Goal: Task Accomplishment & Management: Use online tool/utility

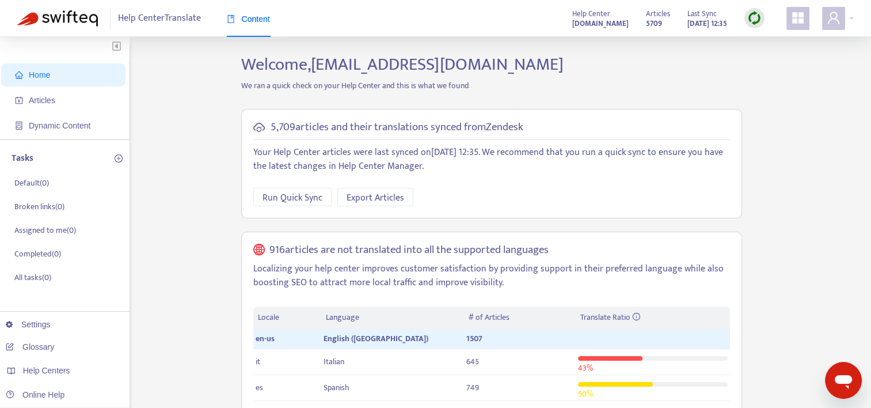
click at [753, 19] on img at bounding box center [754, 18] width 14 height 14
click at [774, 43] on link "Quick Sync" at bounding box center [778, 41] width 49 height 13
click at [47, 96] on span "Articles" at bounding box center [42, 100] width 26 height 9
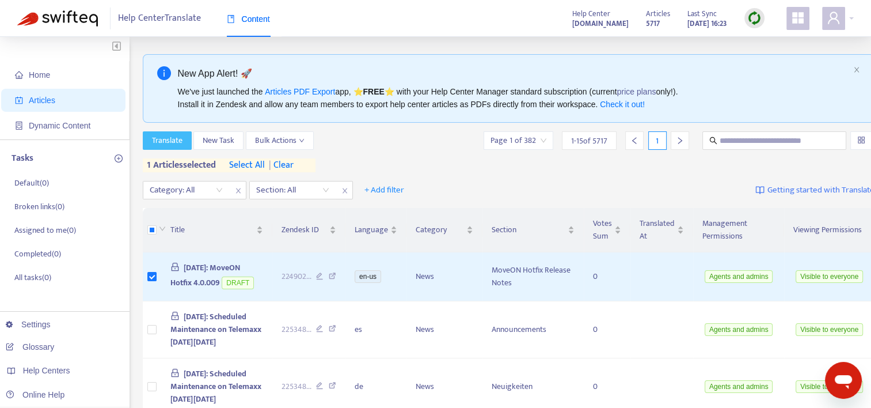
click at [181, 142] on span "Translate" at bounding box center [167, 140] width 31 height 13
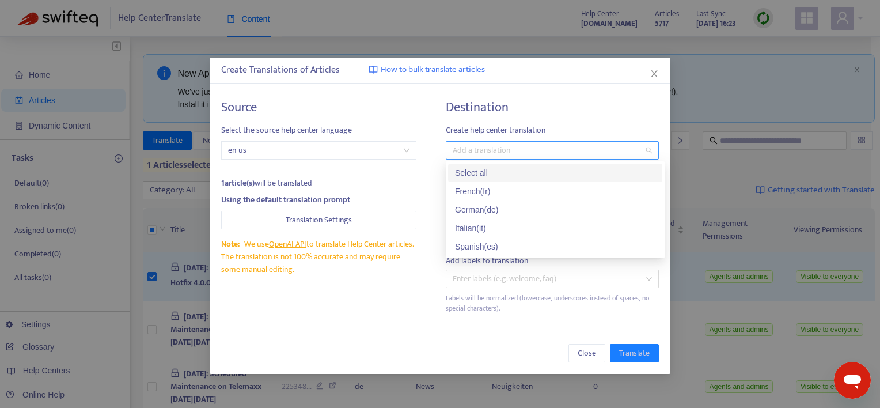
click at [478, 147] on div at bounding box center [547, 150] width 196 height 14
click at [485, 191] on div "French ( fr )" at bounding box center [555, 191] width 200 height 13
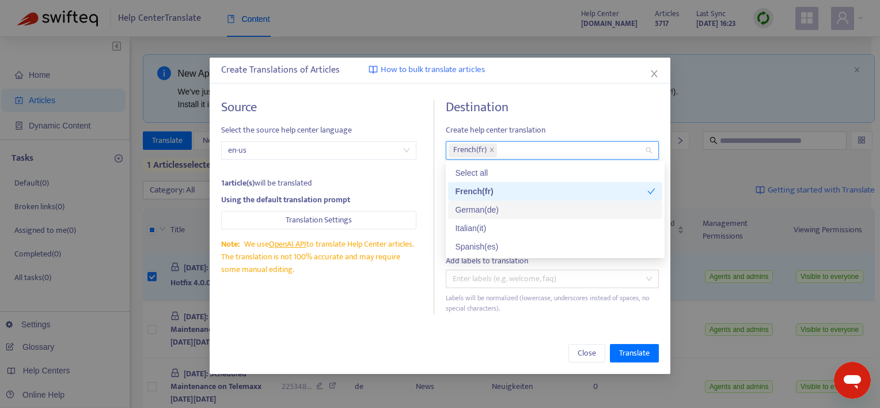
click at [479, 212] on div "German ( de )" at bounding box center [555, 209] width 200 height 13
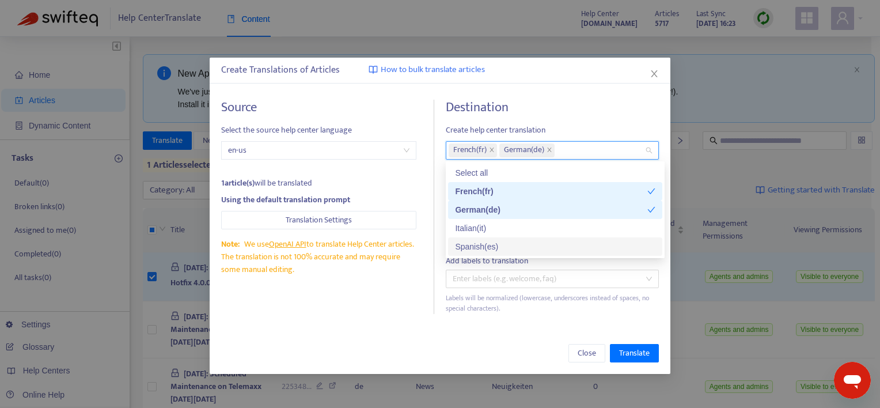
click at [479, 249] on div "Spanish ( es )" at bounding box center [555, 246] width 200 height 13
click at [622, 356] on span "Translate" at bounding box center [634, 353] width 31 height 13
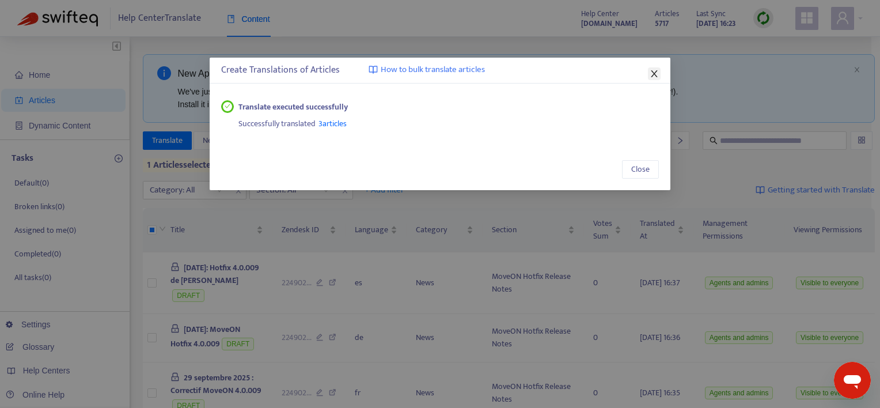
click at [653, 74] on icon "close" at bounding box center [654, 73] width 6 height 7
